Goal: Find specific page/section

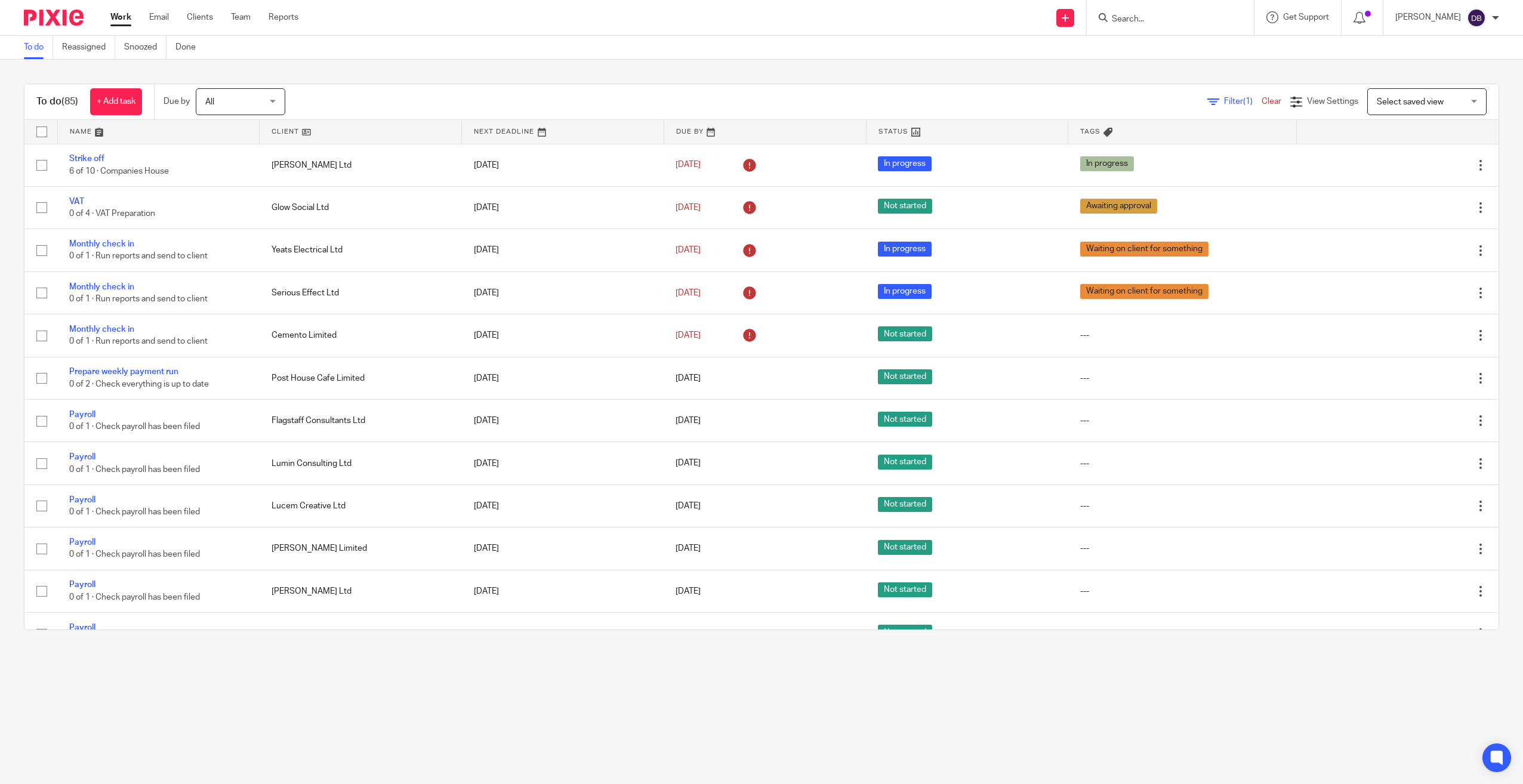
click at [1200, 23] on input "Search" at bounding box center [1165, 19] width 108 height 11
type input "cenen"
click at [1229, 48] on link at bounding box center [1189, 46] width 161 height 18
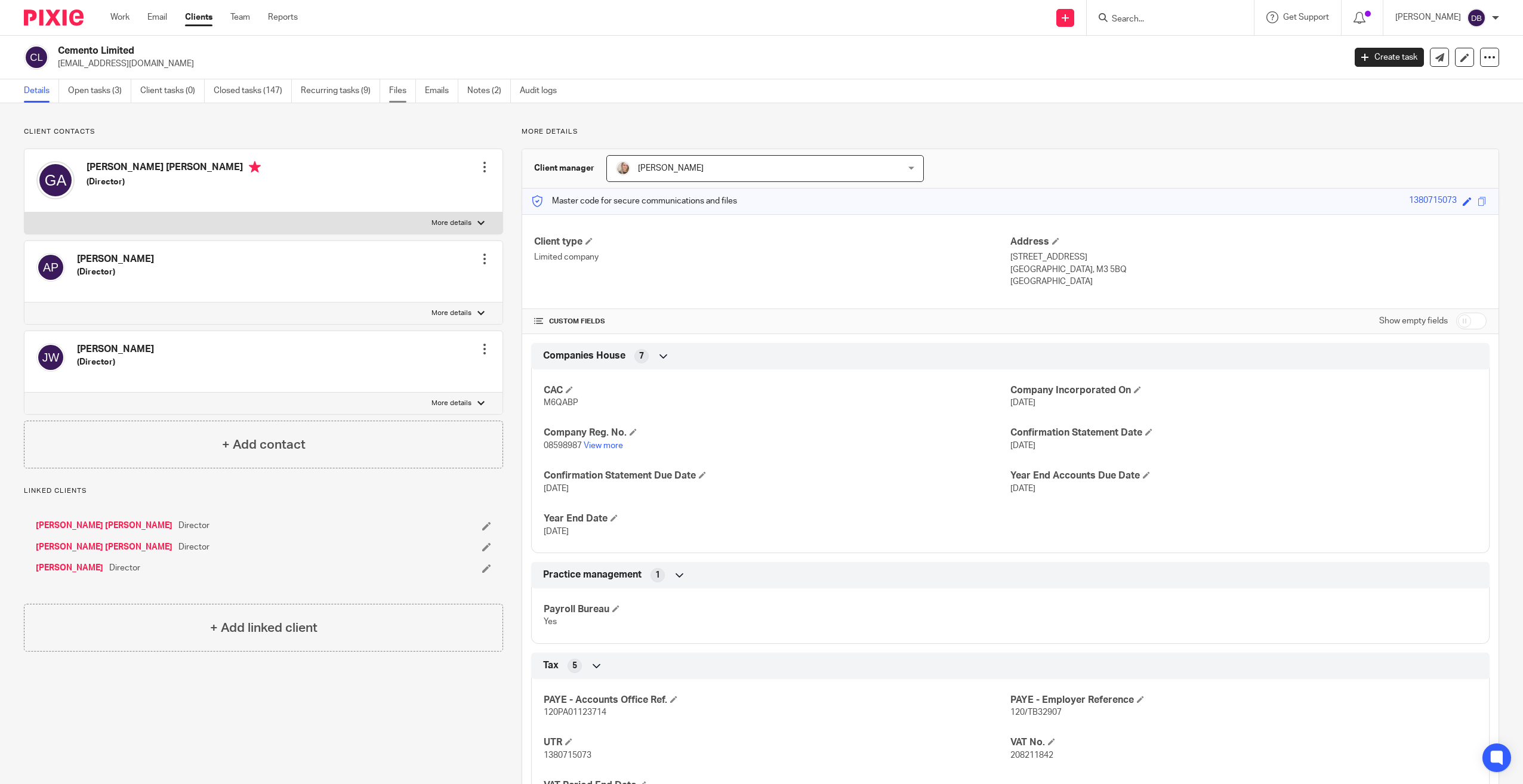
click at [408, 94] on link "Files" at bounding box center [402, 91] width 27 height 23
click at [407, 92] on link "Files" at bounding box center [402, 91] width 27 height 23
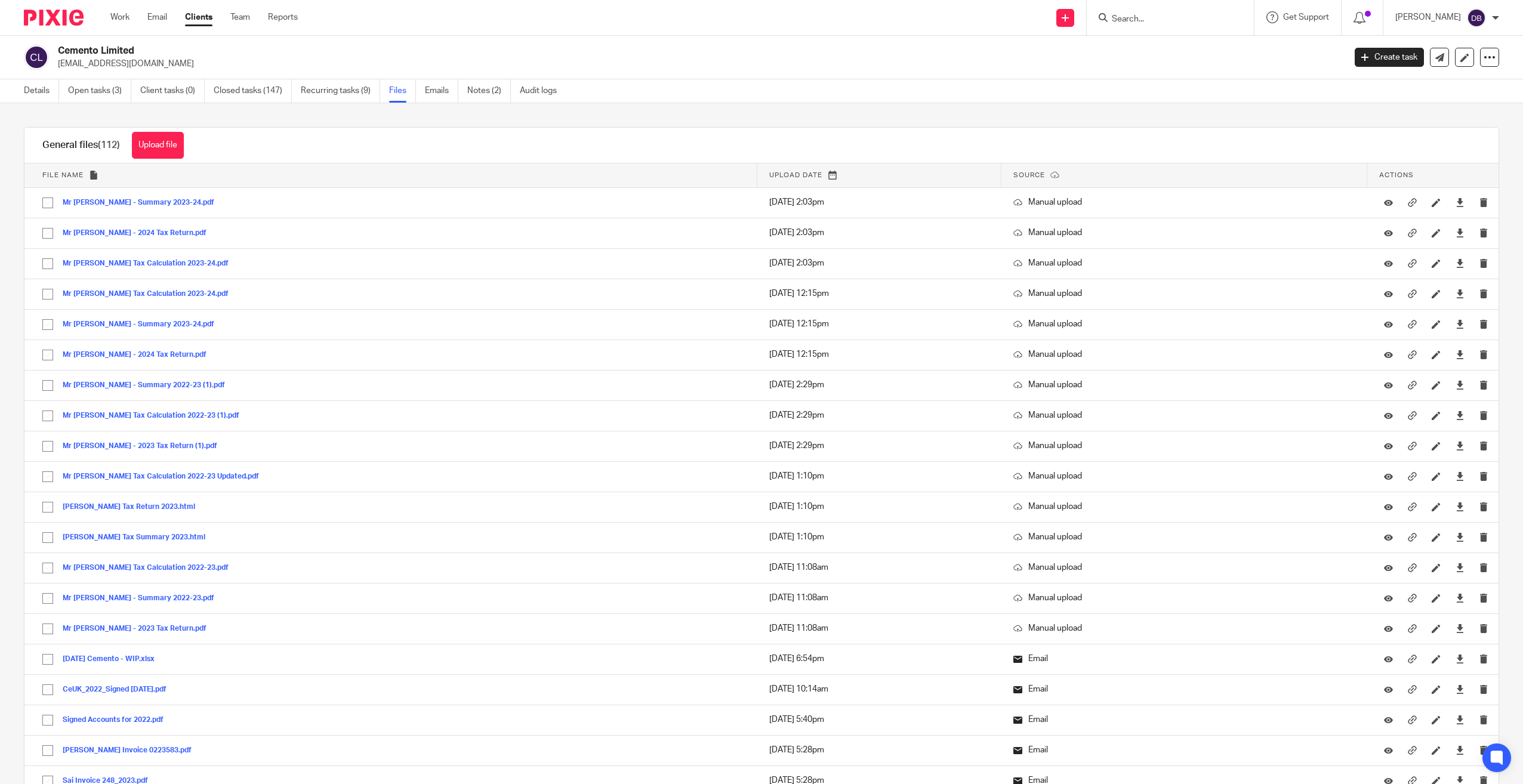
click at [61, 6] on div at bounding box center [49, 17] width 98 height 35
click at [62, 17] on img at bounding box center [54, 17] width 60 height 16
